Goal: Information Seeking & Learning: Learn about a topic

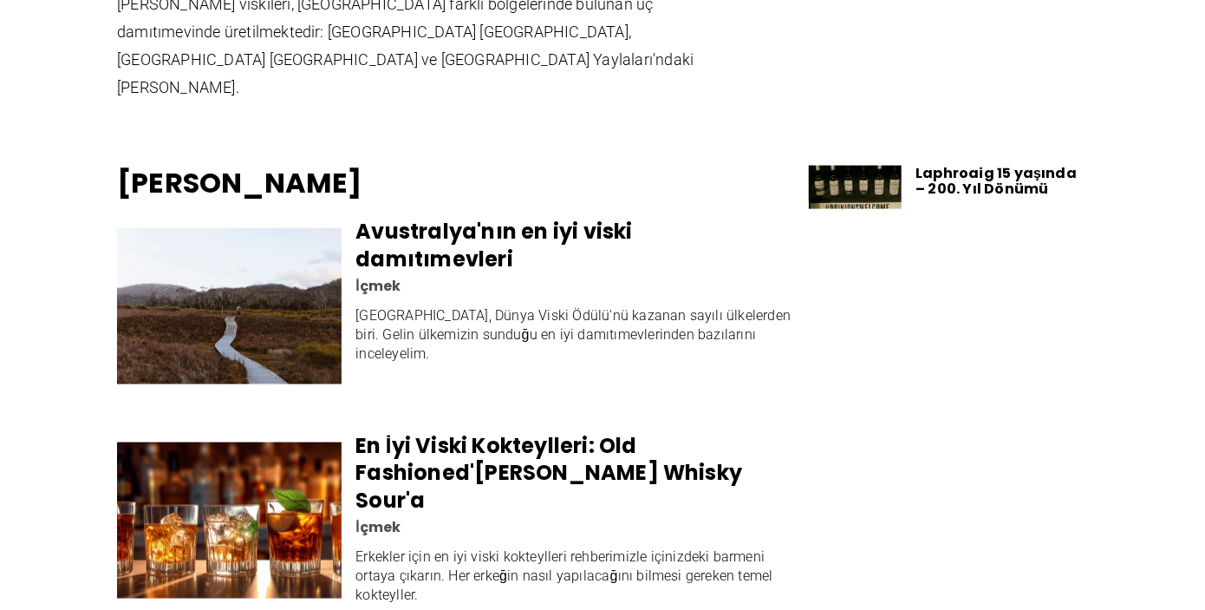
scroll to position [4076, 0]
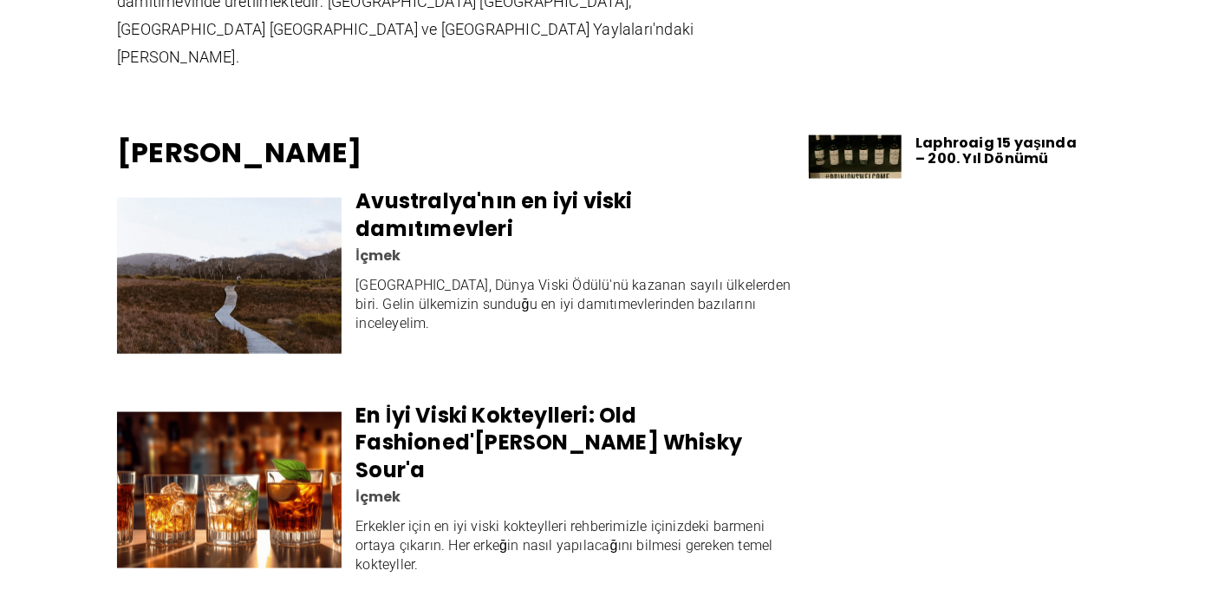
click at [267, 314] on img at bounding box center [229, 276] width 225 height 156
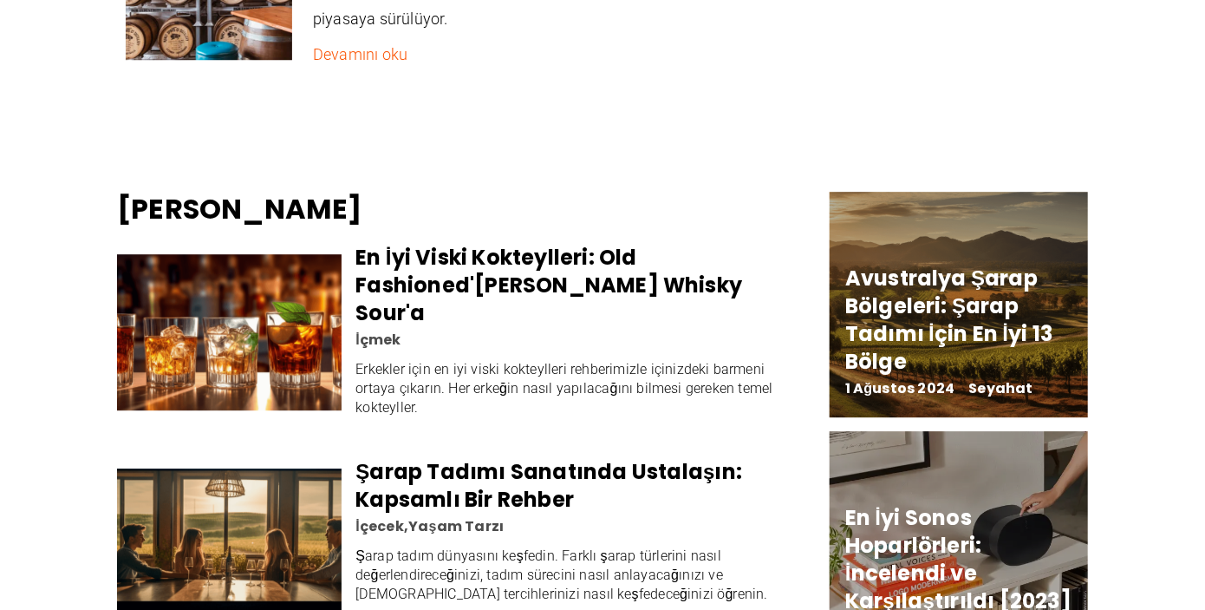
scroll to position [2255, 0]
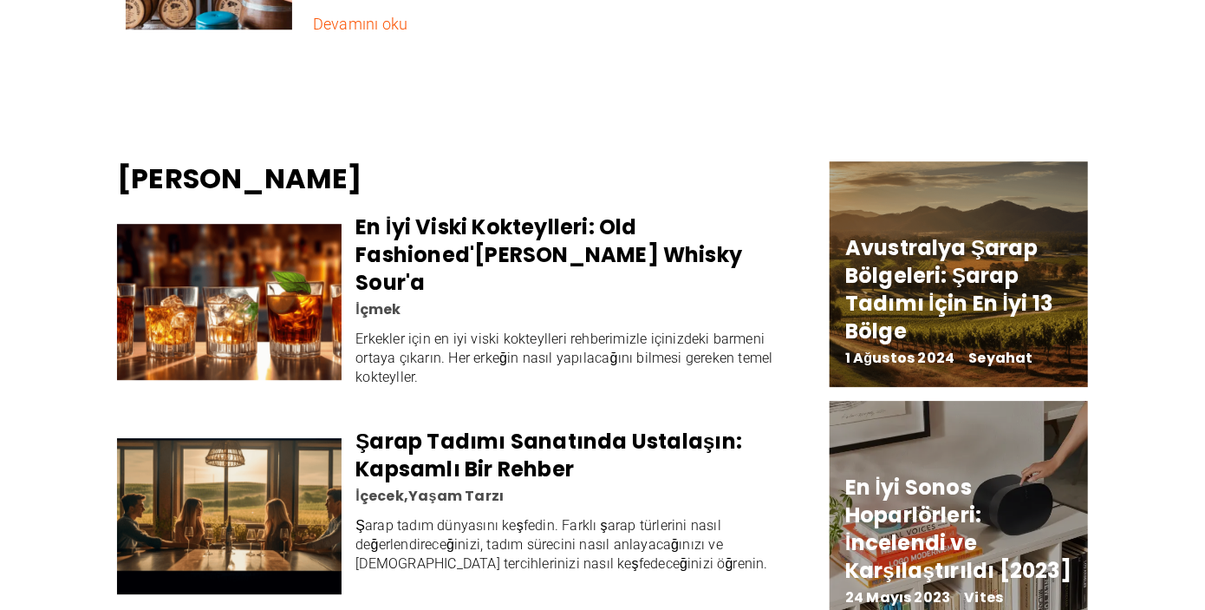
click at [284, 380] on img at bounding box center [229, 302] width 225 height 156
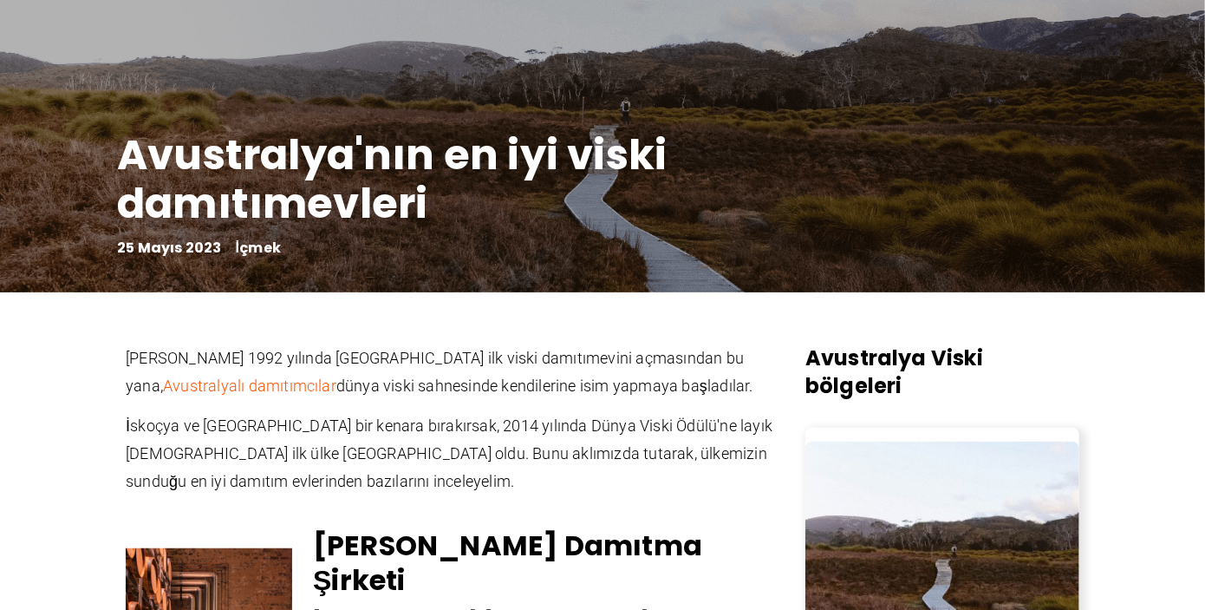
scroll to position [0, 0]
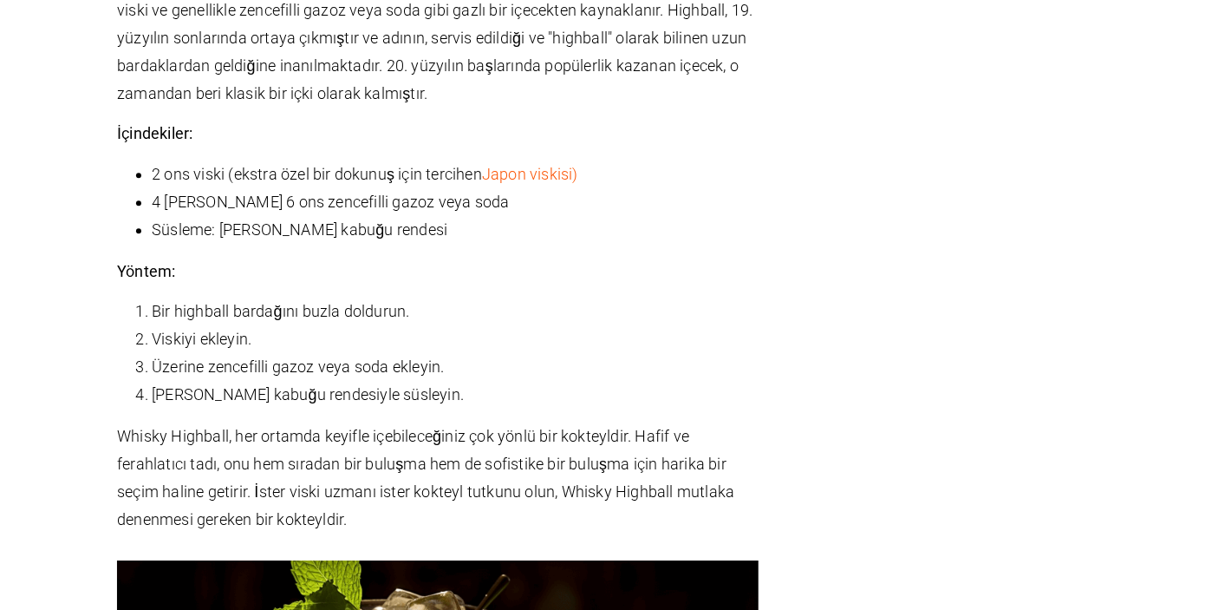
scroll to position [5463, 0]
